Goal: Information Seeking & Learning: Learn about a topic

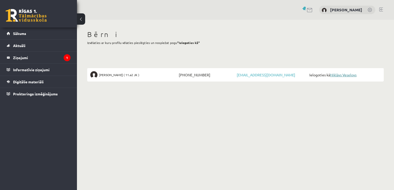
click at [348, 74] on link "Niklāvs Veselovs" at bounding box center [343, 74] width 26 height 5
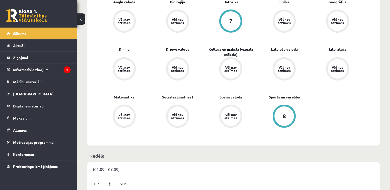
scroll to position [325, 0]
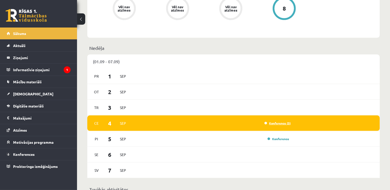
click at [283, 123] on link "Konference (3)" at bounding box center [277, 123] width 26 height 4
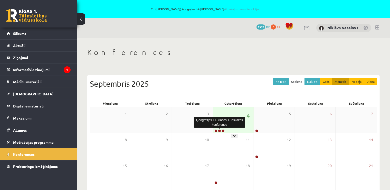
click at [220, 130] on link at bounding box center [219, 130] width 3 height 3
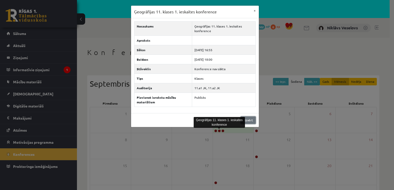
click at [248, 119] on link "Aizvērt" at bounding box center [248, 119] width 15 height 7
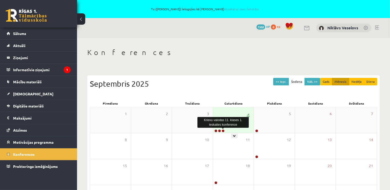
click at [223, 130] on link at bounding box center [222, 130] width 3 height 3
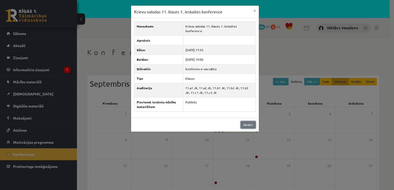
click at [251, 121] on link "Aizvērt" at bounding box center [248, 124] width 15 height 7
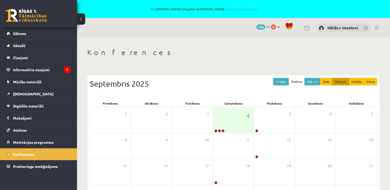
click at [377, 27] on link at bounding box center [377, 27] width 4 height 4
